Goal: Task Accomplishment & Management: Use online tool/utility

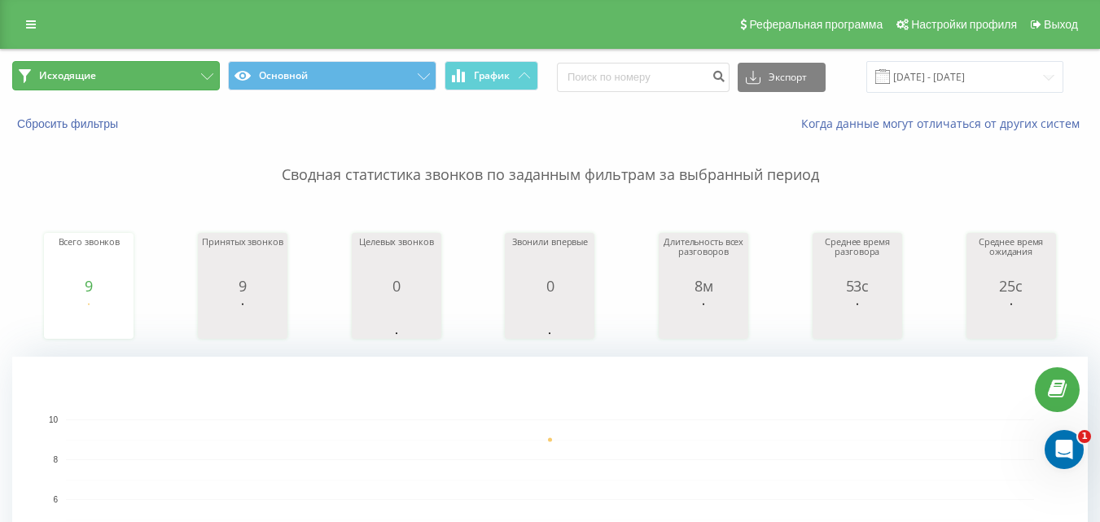
click at [204, 81] on button "Исходящие" at bounding box center [116, 75] width 208 height 29
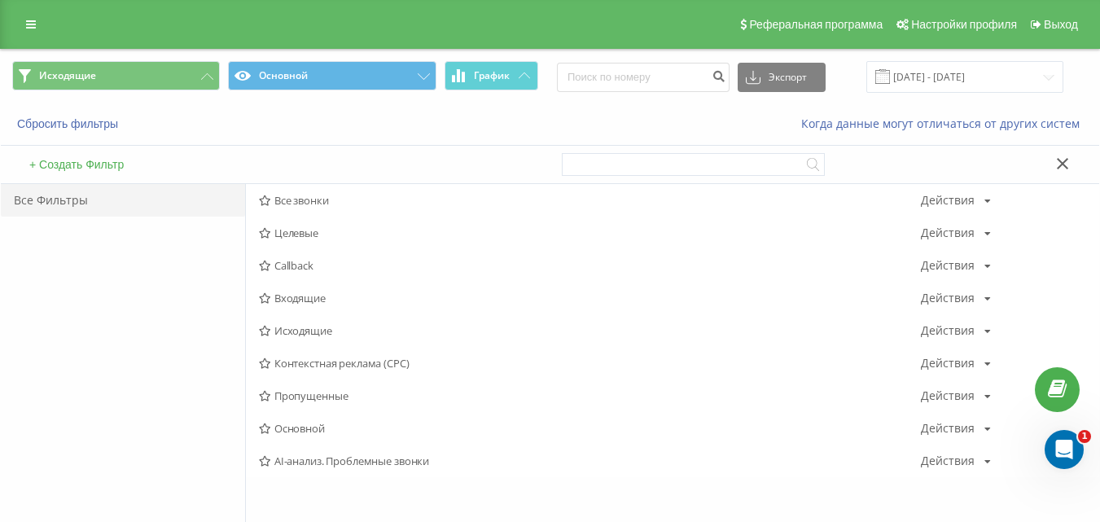
click at [326, 295] on span "Входящие" at bounding box center [590, 297] width 662 height 11
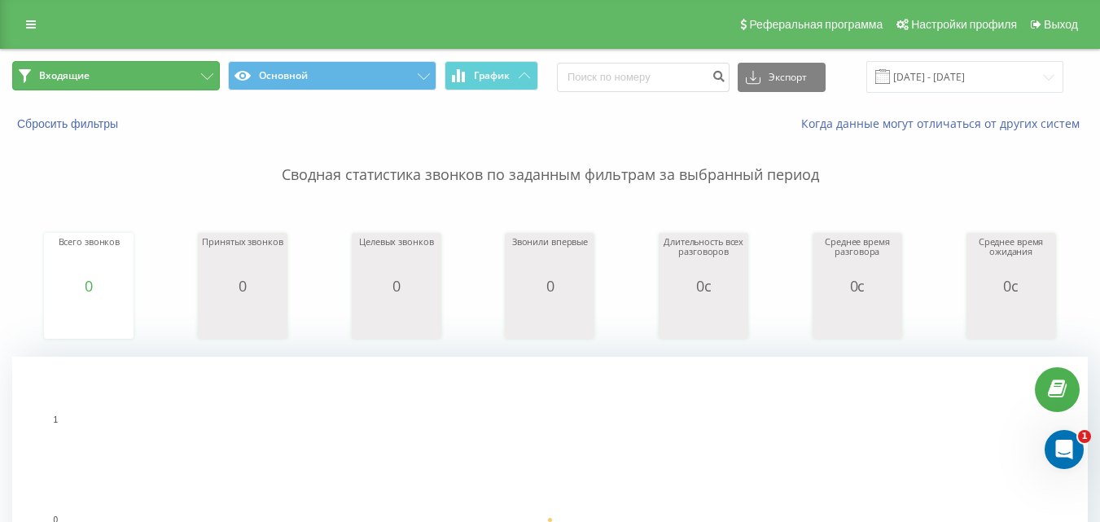
click at [195, 76] on button "Входящие" at bounding box center [116, 75] width 208 height 29
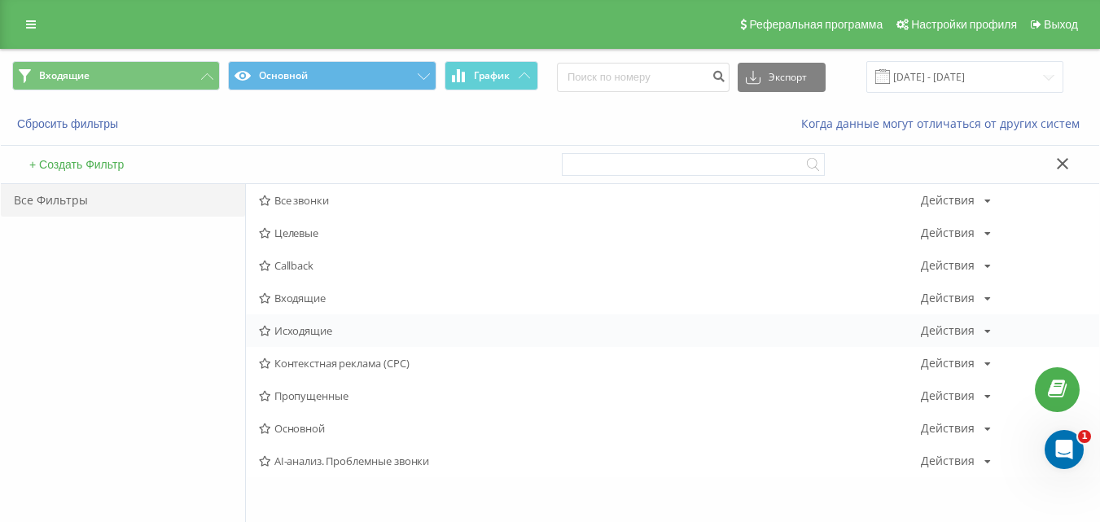
click at [287, 335] on span "Исходящие" at bounding box center [590, 330] width 662 height 11
